Goal: Information Seeking & Learning: Learn about a topic

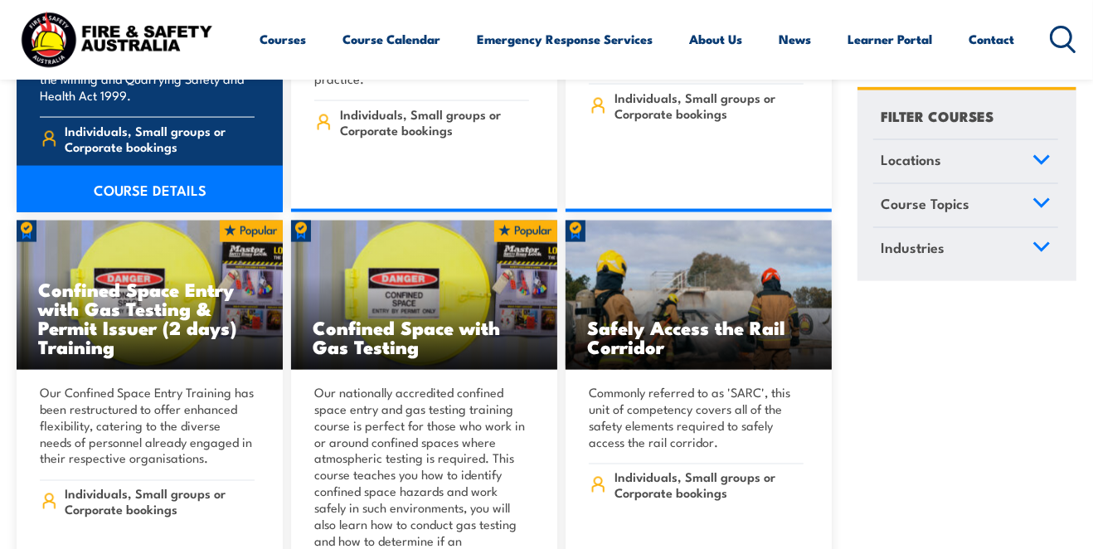
scroll to position [1681, 0]
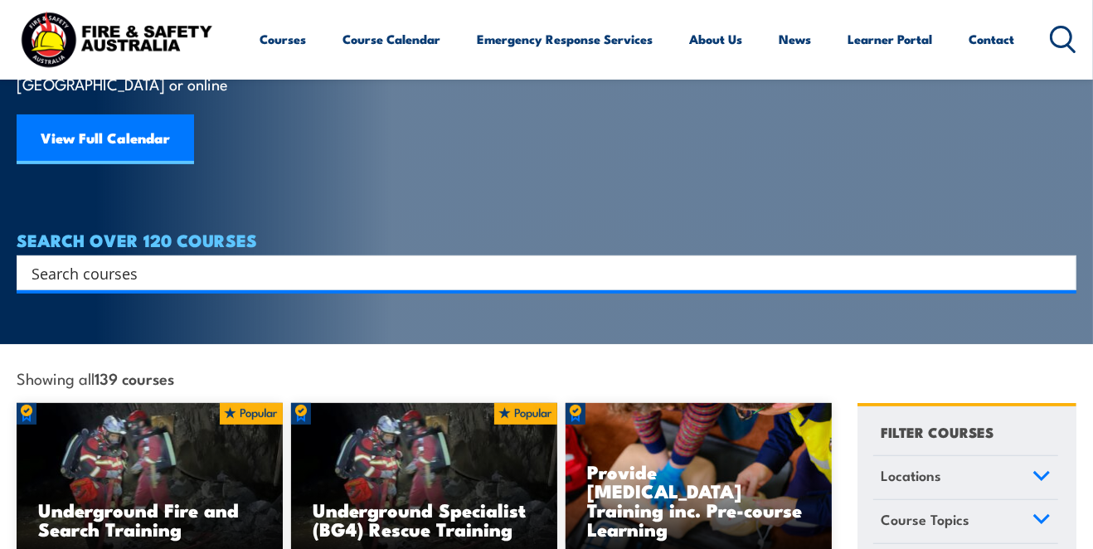
scroll to position [88, 0]
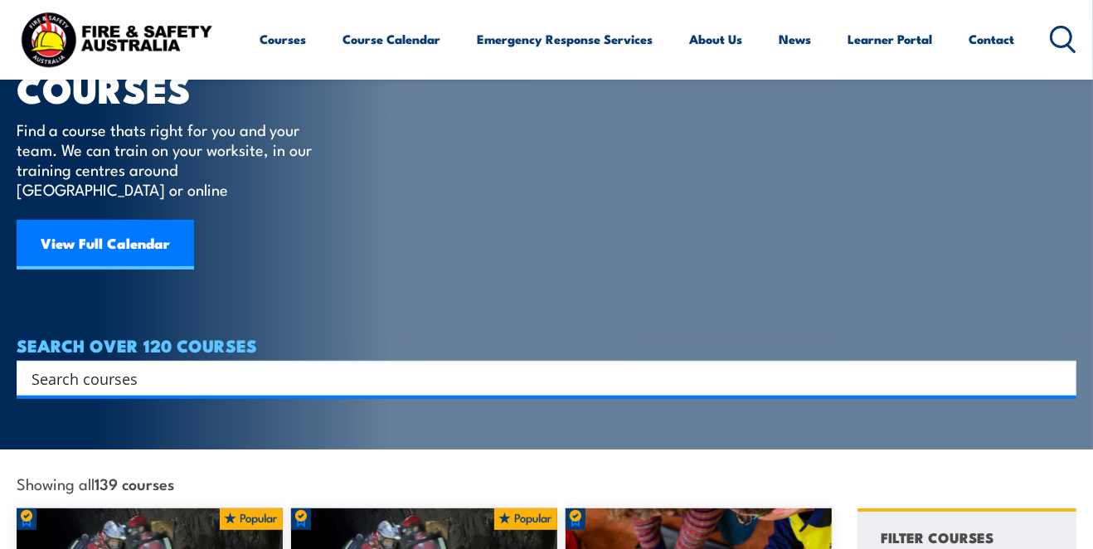
click at [97, 366] on input "Search input" at bounding box center [536, 378] width 1009 height 25
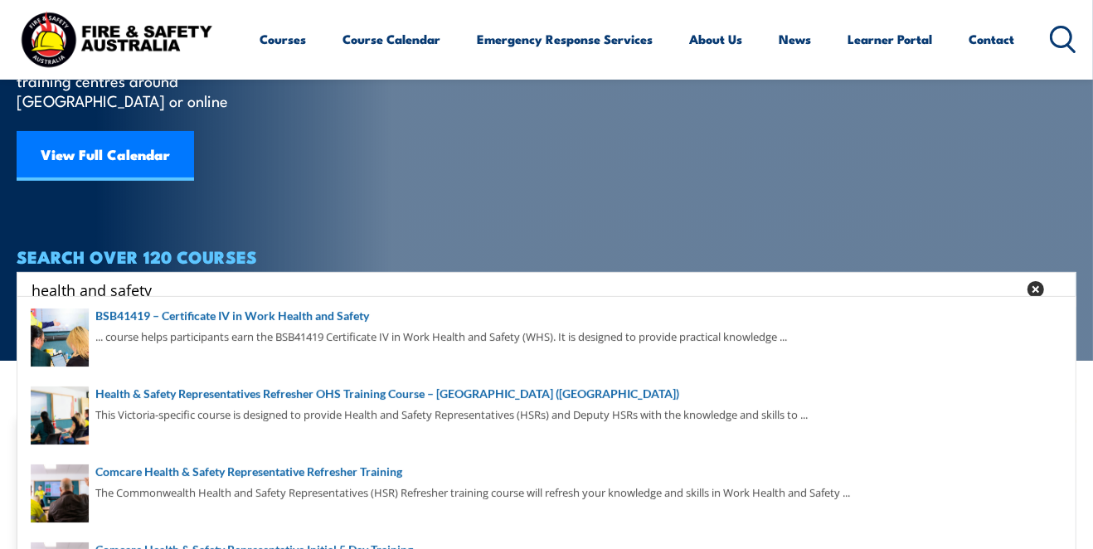
scroll to position [265, 0]
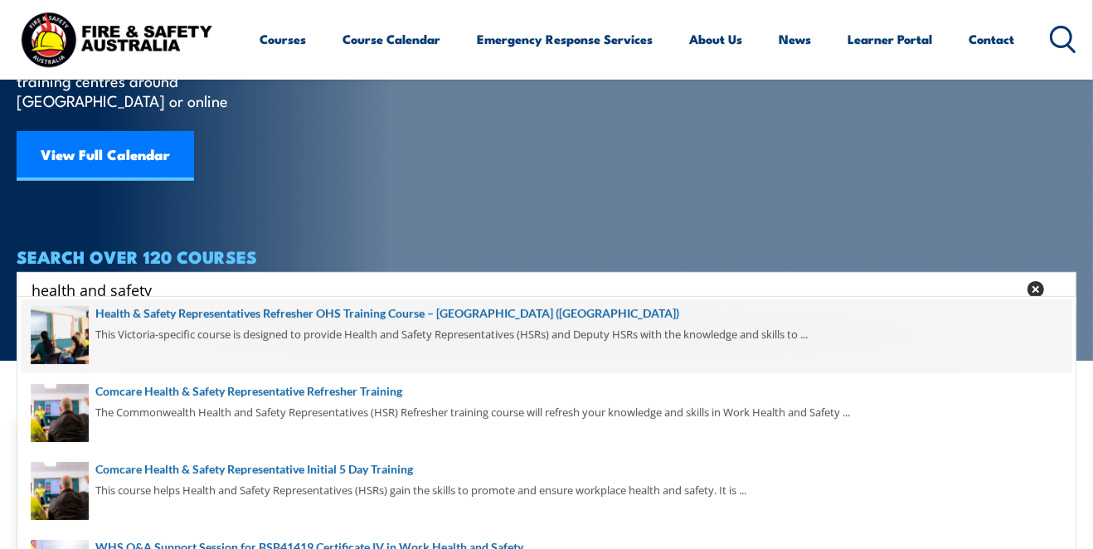
type input "health and safety"
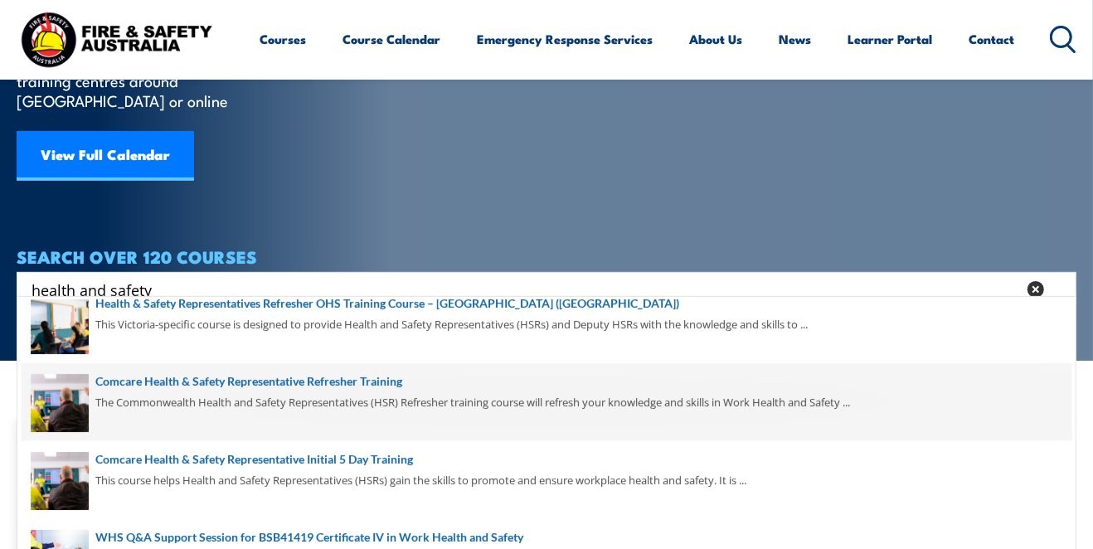
scroll to position [353, 0]
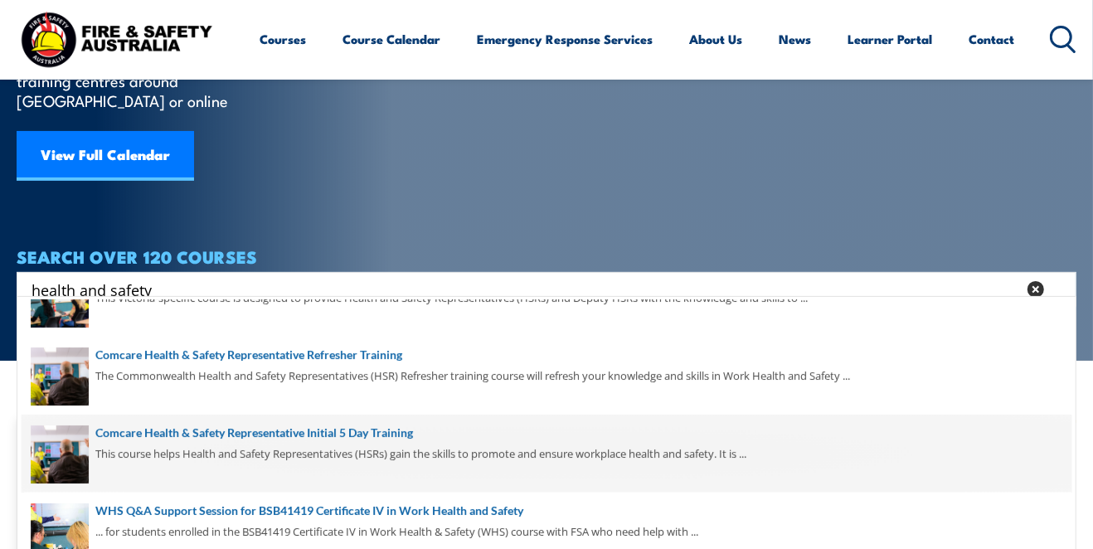
click at [240, 436] on span at bounding box center [547, 454] width 1050 height 78
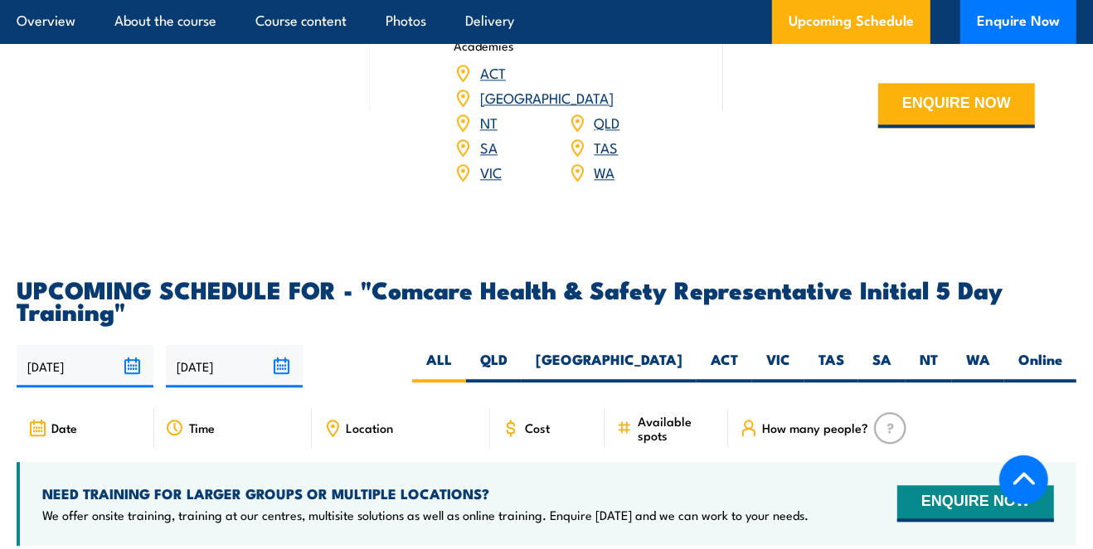
scroll to position [2655, 0]
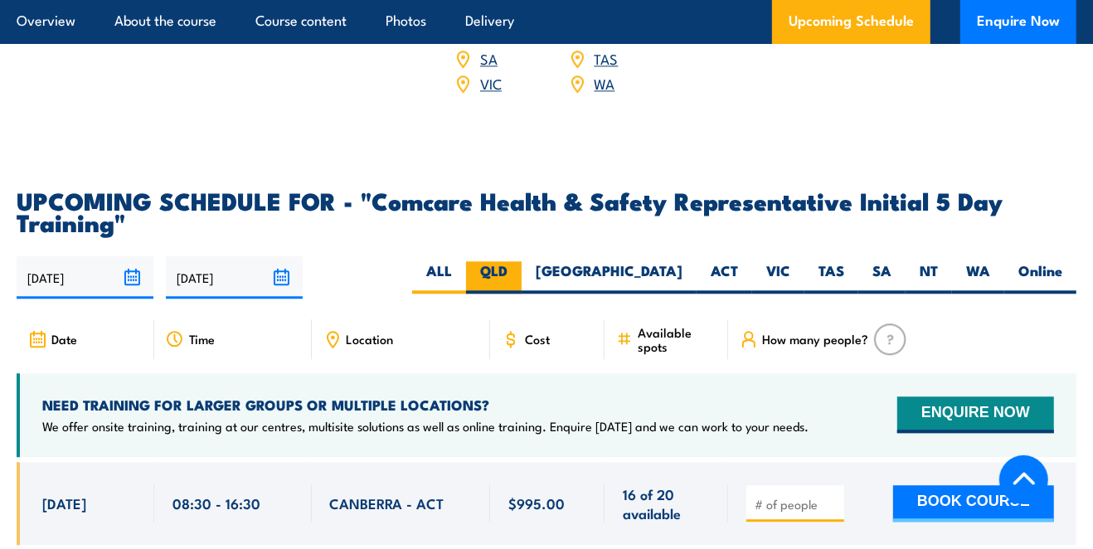
click at [522, 261] on label "QLD" at bounding box center [494, 277] width 56 height 32
click at [518, 261] on input "QLD" at bounding box center [513, 266] width 11 height 11
radio input "true"
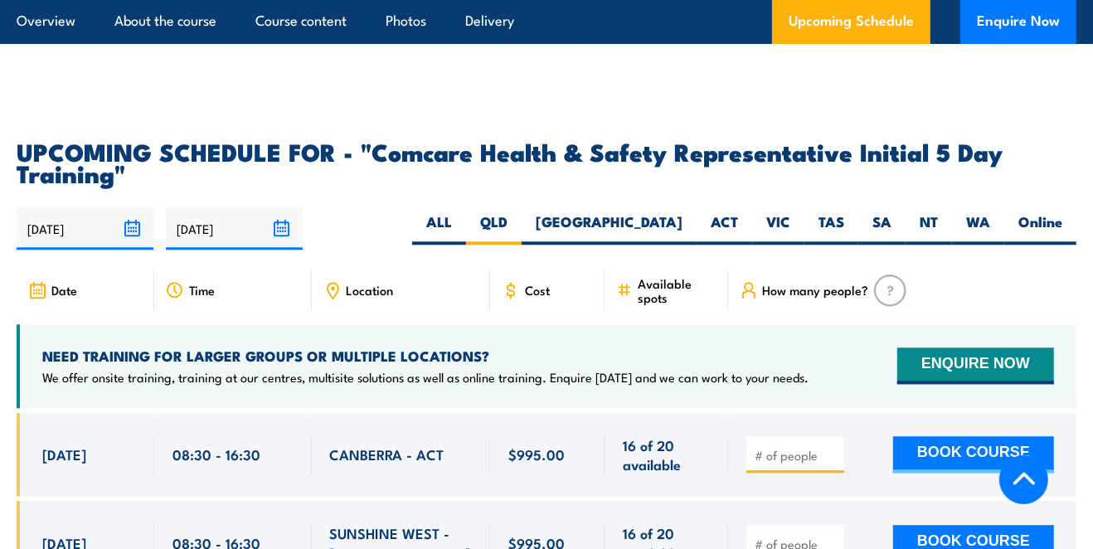
scroll to position [2811, 0]
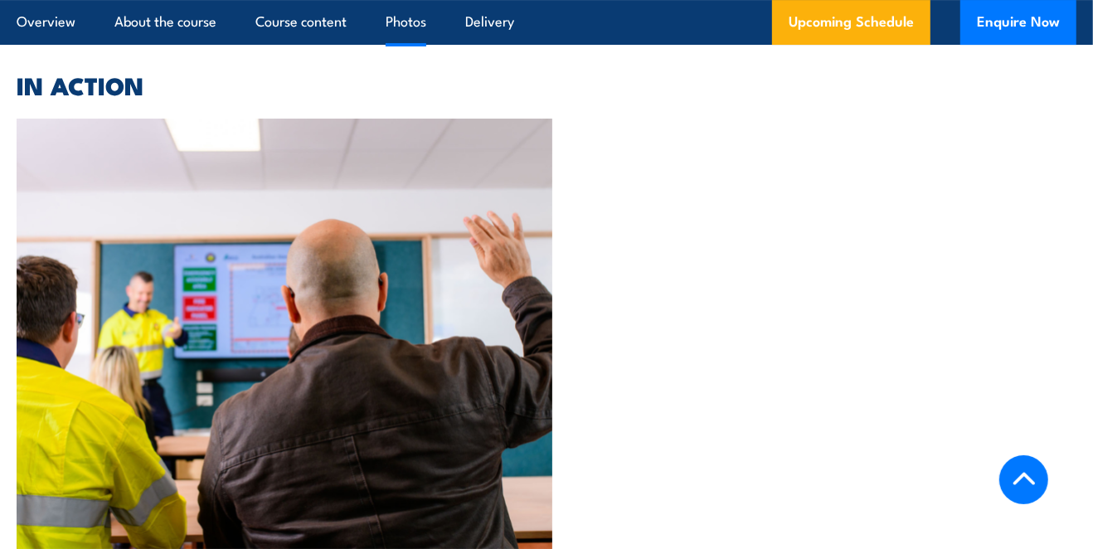
scroll to position [3880, 0]
